Goal: Check status: Check status

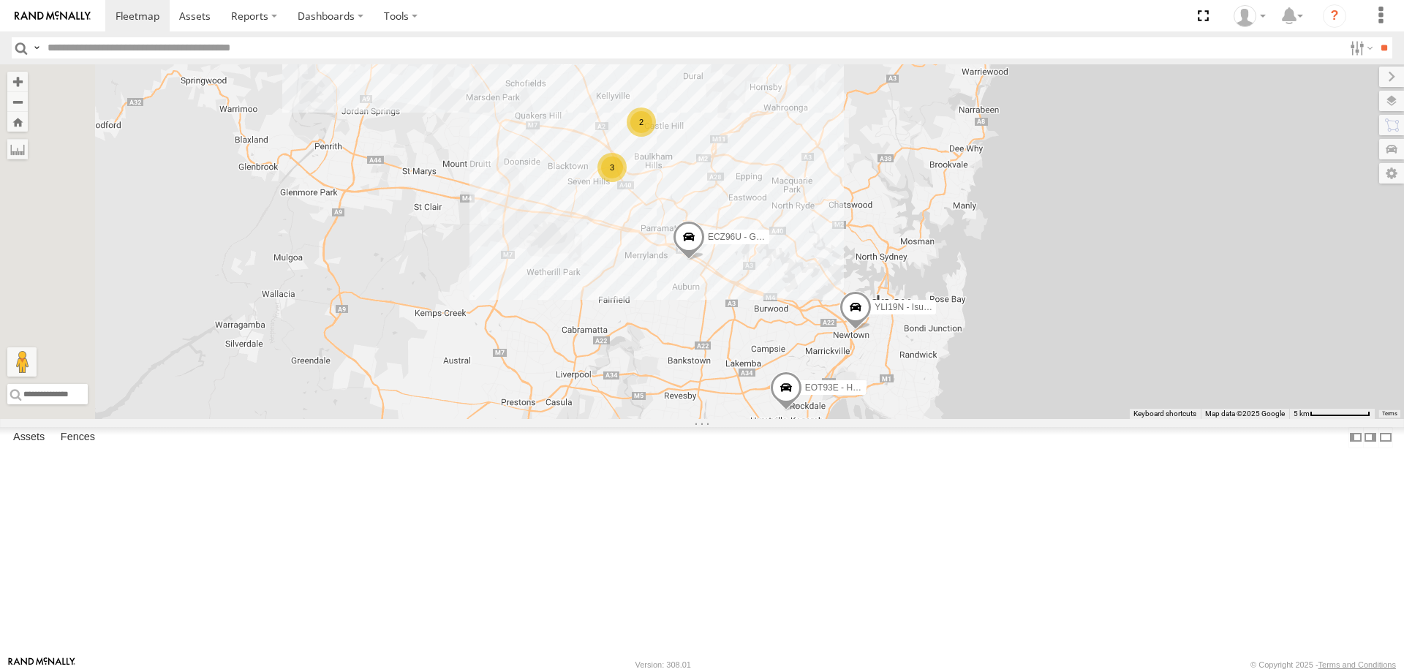
click at [0, 0] on div at bounding box center [0, 0] width 0 height 0
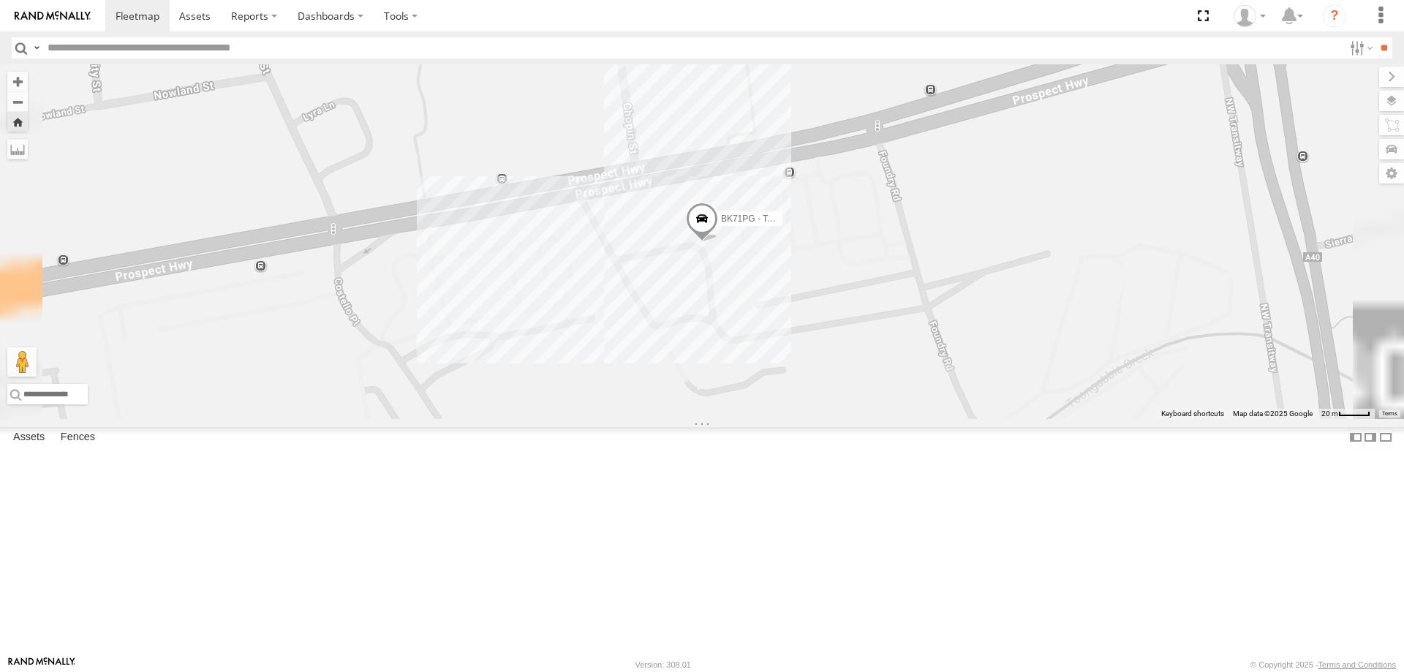
click at [0, 0] on span at bounding box center [0, 0] width 0 height 0
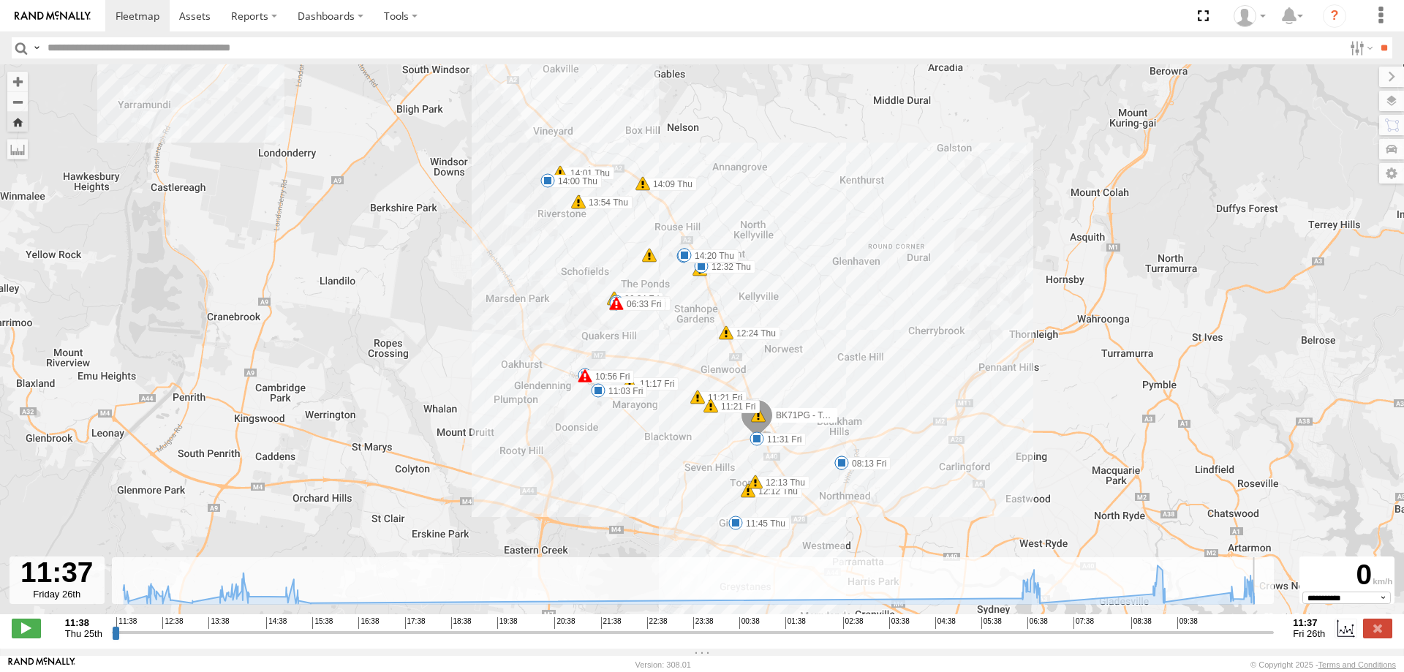
drag, startPoint x: 118, startPoint y: 640, endPoint x: 1374, endPoint y: 619, distance: 1256.1
type input "**********"
click at [1274, 625] on input "range" at bounding box center [693, 632] width 1162 height 14
click at [1377, 636] on label at bounding box center [1377, 627] width 29 height 19
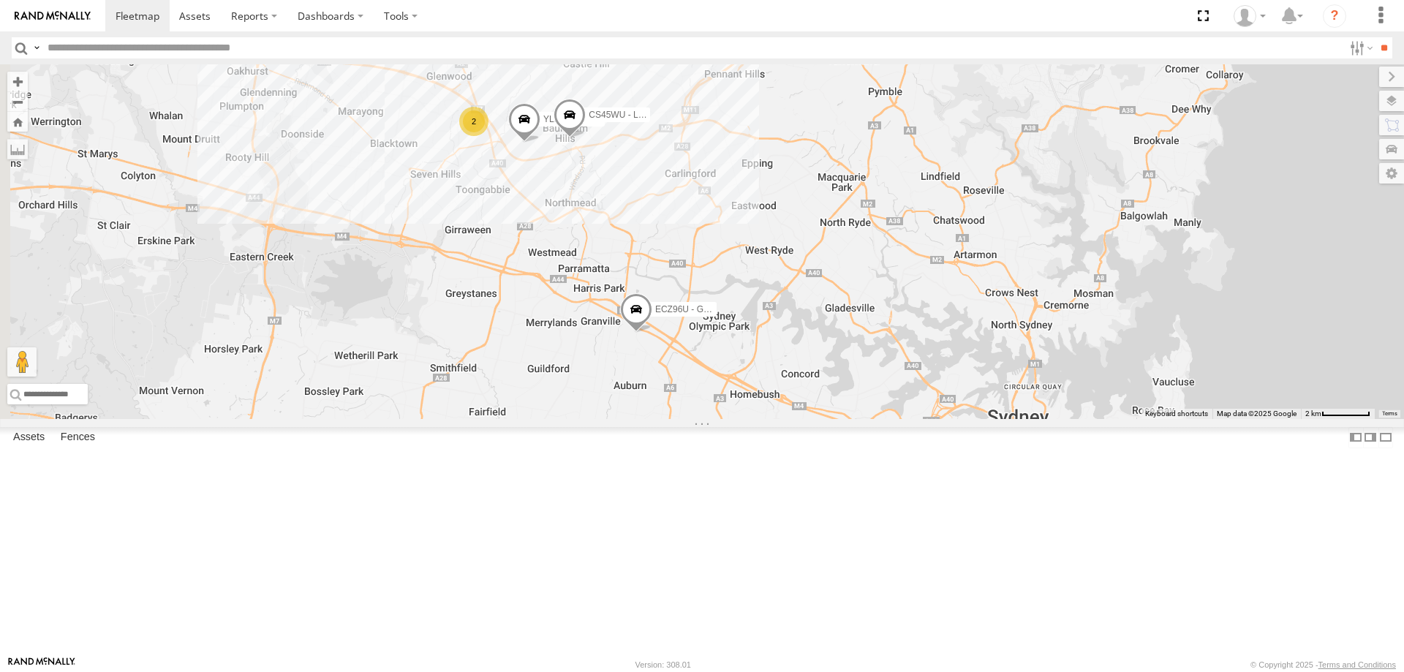
drag, startPoint x: 474, startPoint y: 166, endPoint x: 669, endPoint y: 256, distance: 214.2
click at [669, 256] on div "YLI19N - Isuzu DMAX ECZ96U - Great Wall 2 YLI24U - Isuzu D-MAX CS45WU - LDV YLI…" at bounding box center [702, 241] width 1404 height 355
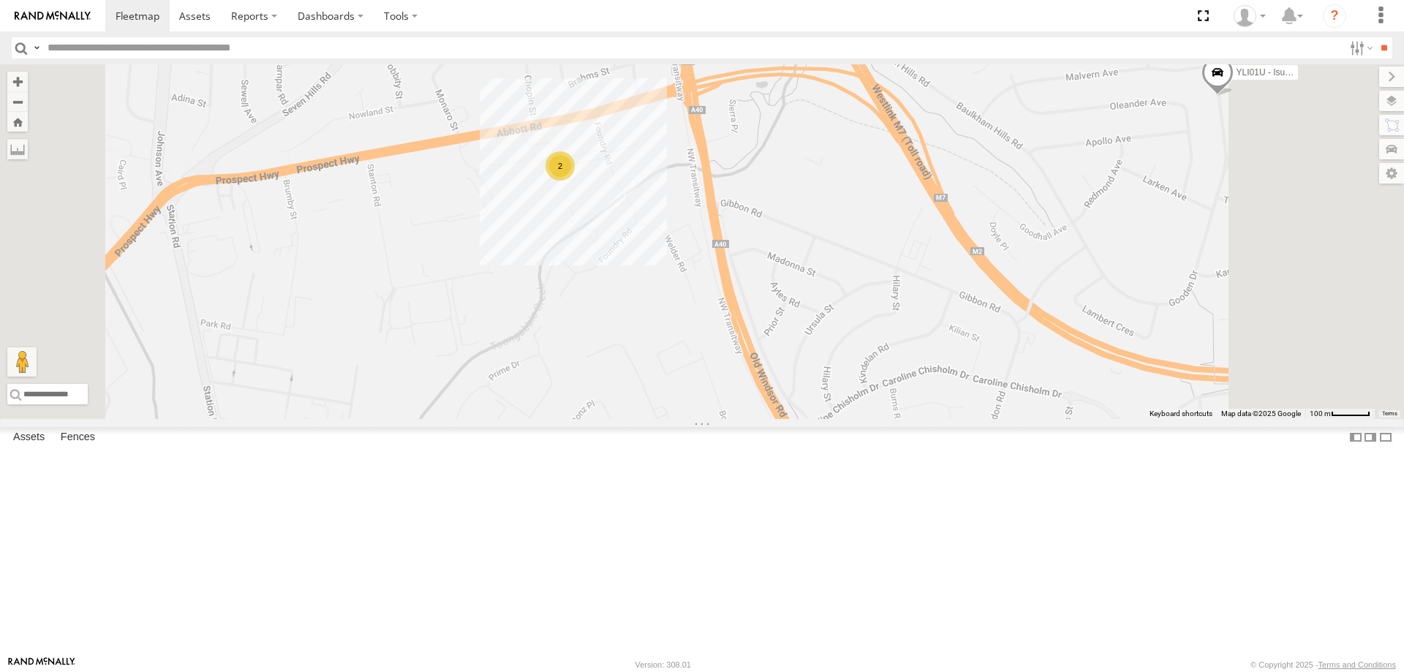
click at [575, 181] on div "2" at bounding box center [559, 165] width 29 height 29
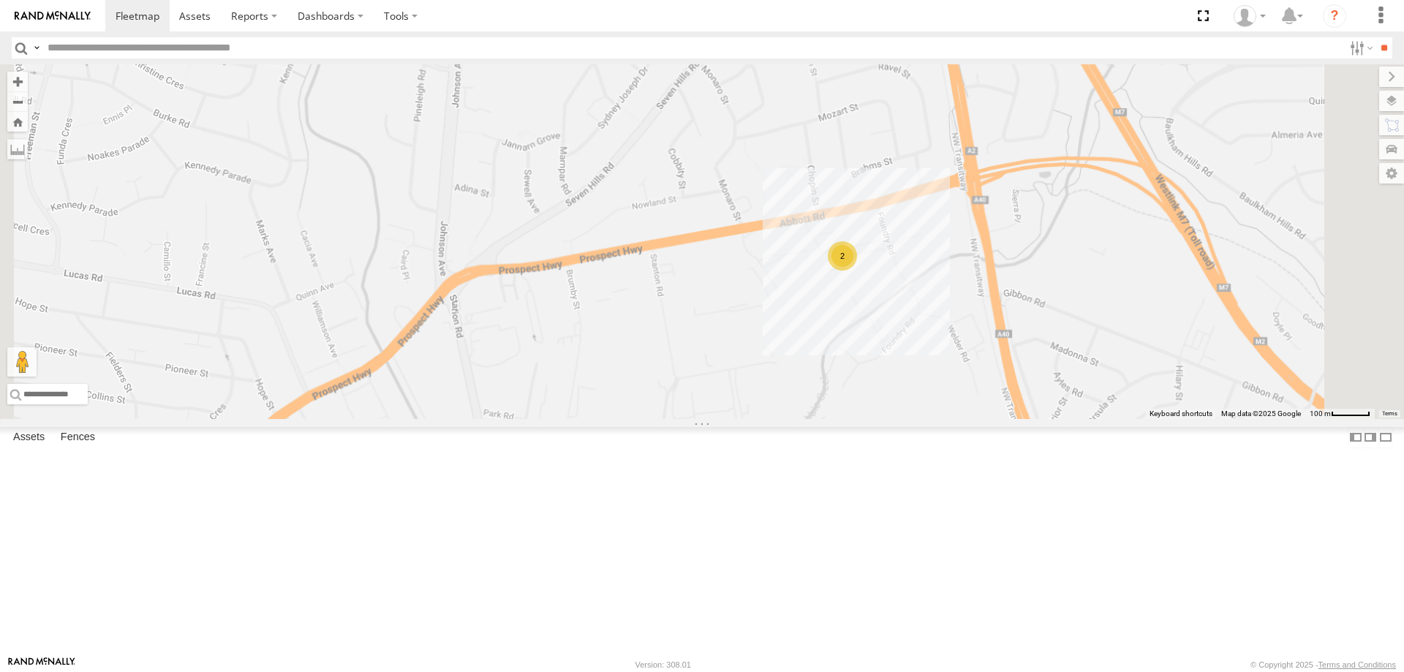
drag, startPoint x: 1291, startPoint y: 368, endPoint x: 779, endPoint y: 366, distance: 511.8
click at [780, 366] on div "YLI19N - Isuzu DMAX ECZ96U - Great Wall YLI24U - Isuzu D-MAX CS45WU - LDV EOT93…" at bounding box center [702, 241] width 1404 height 355
